Goal: Information Seeking & Learning: Learn about a topic

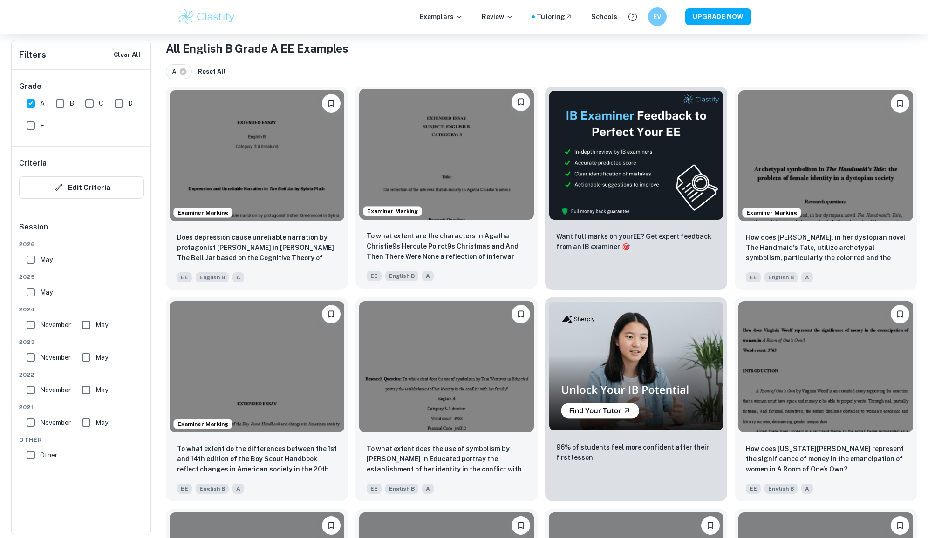
scroll to position [186, 0]
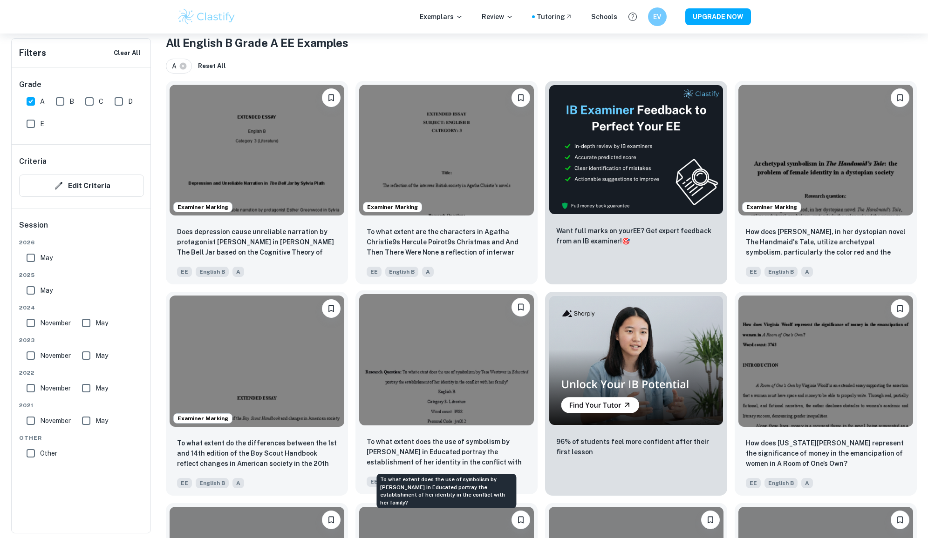
click at [407, 453] on p "To what extent does the use of symbolism by [PERSON_NAME] in Educated portray t…" at bounding box center [447, 453] width 160 height 32
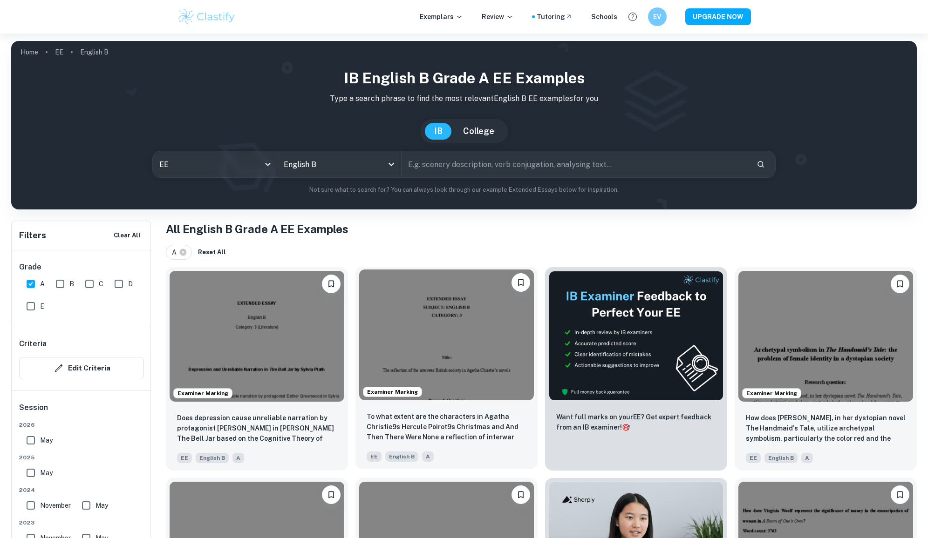
click at [390, 278] on img at bounding box center [446, 335] width 175 height 131
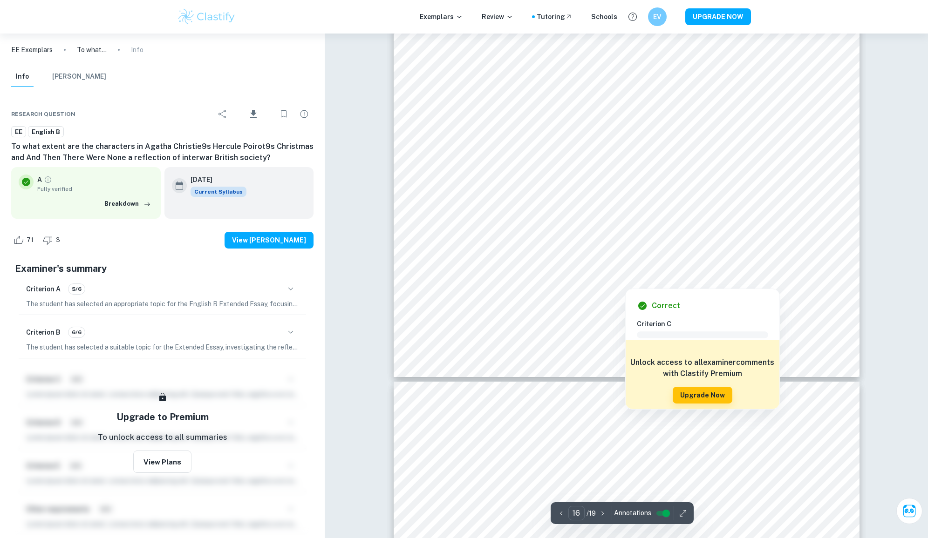
scroll to position [10573, 0]
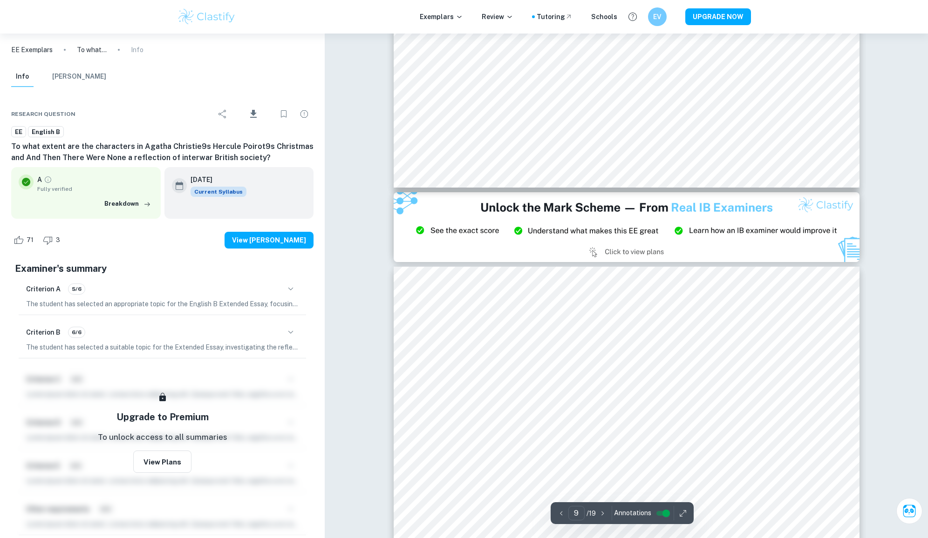
type input "8"
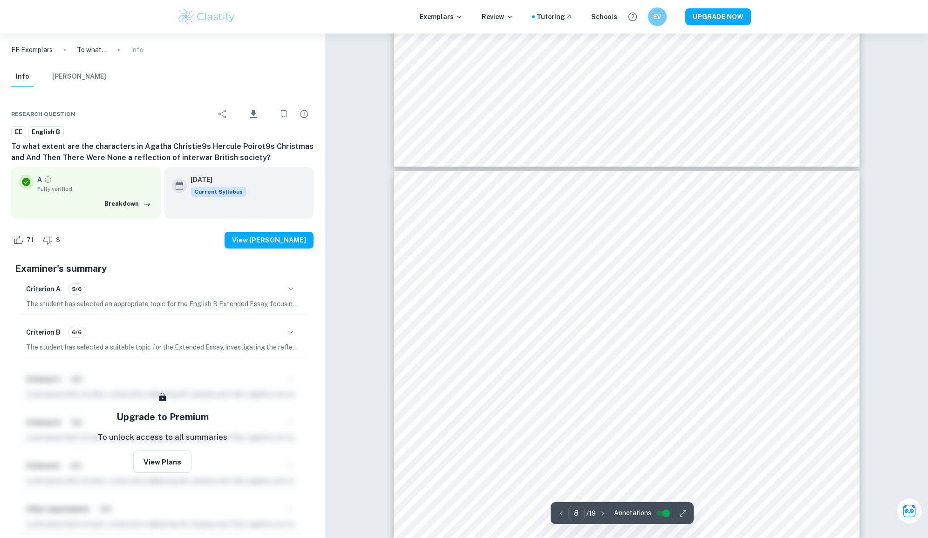
scroll to position [4658, 0]
